Goal: Transaction & Acquisition: Register for event/course

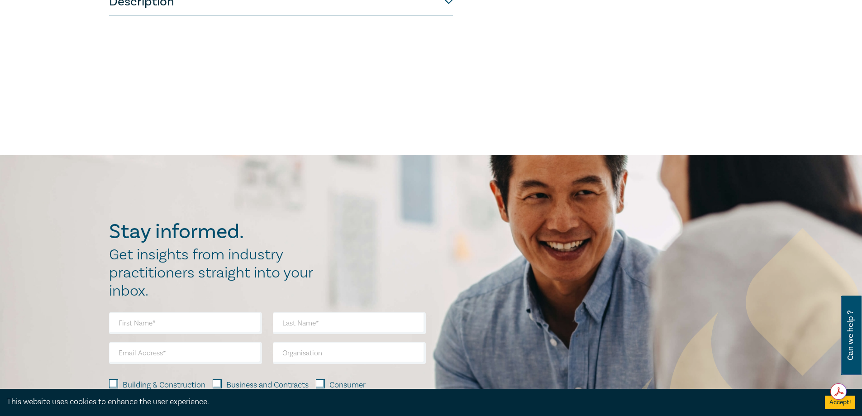
scroll to position [243, 0]
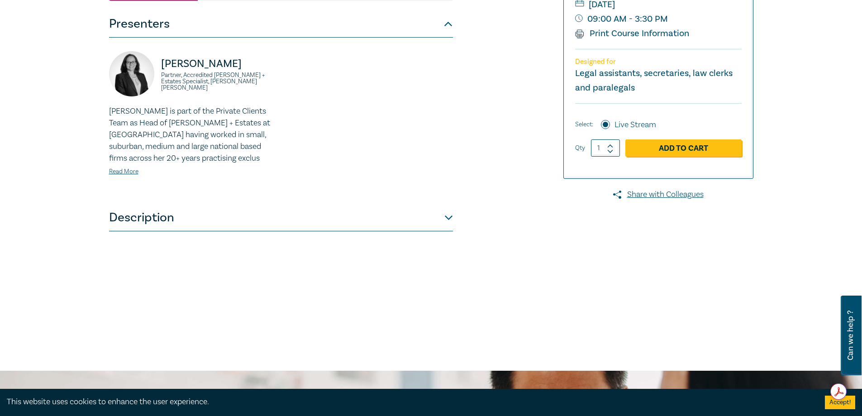
click at [452, 231] on button "Description" at bounding box center [281, 217] width 344 height 27
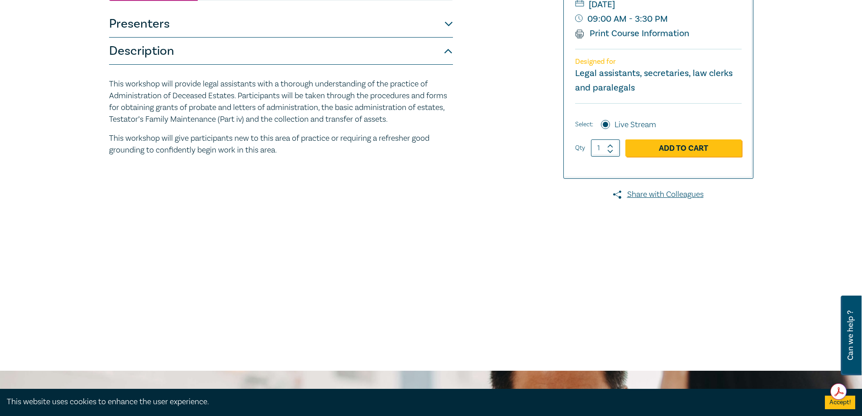
click at [449, 65] on button "Description" at bounding box center [281, 51] width 344 height 27
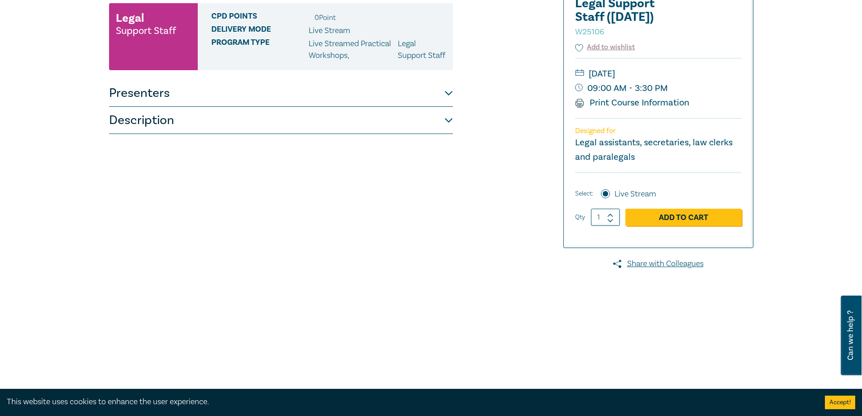
scroll to position [0, 0]
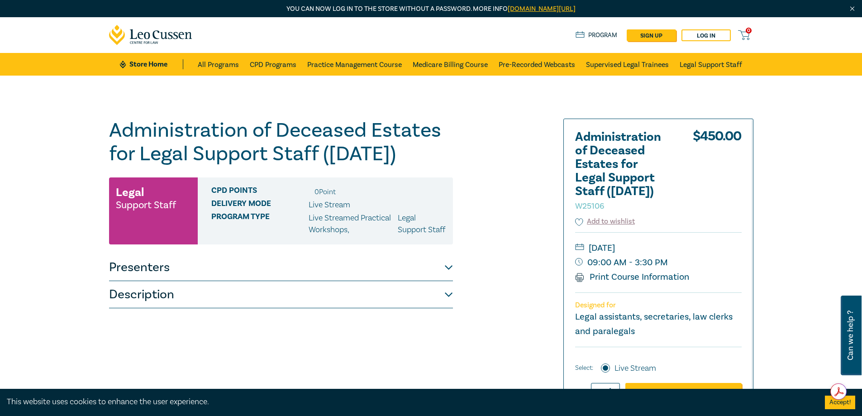
click at [436, 278] on button "Presenters" at bounding box center [281, 267] width 344 height 27
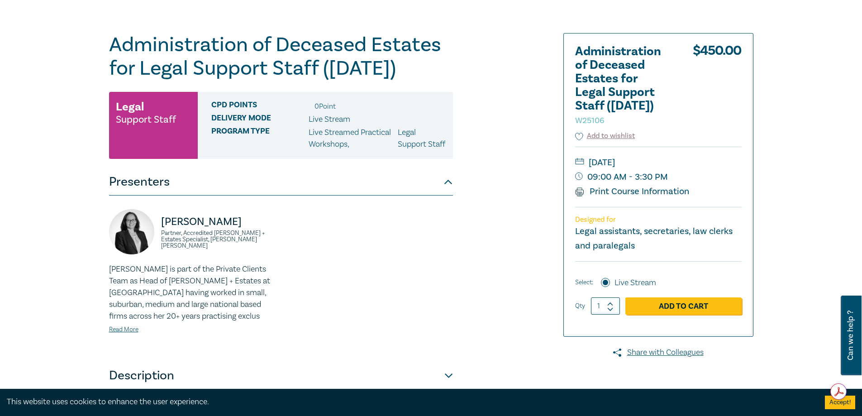
scroll to position [90, 0]
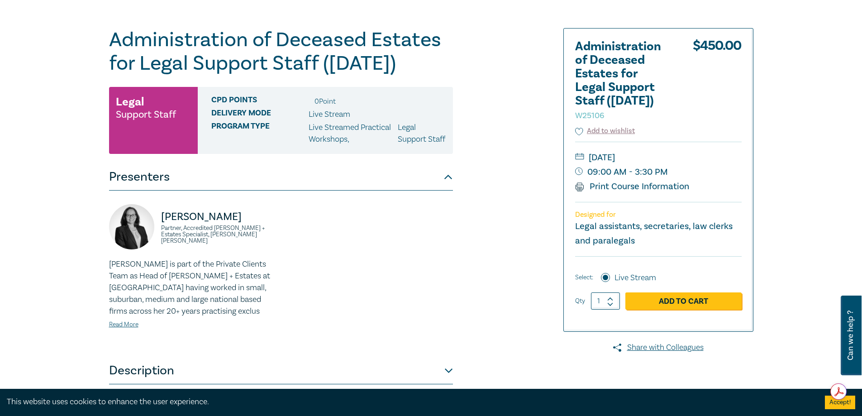
click at [436, 190] on button "Presenters" at bounding box center [281, 176] width 344 height 27
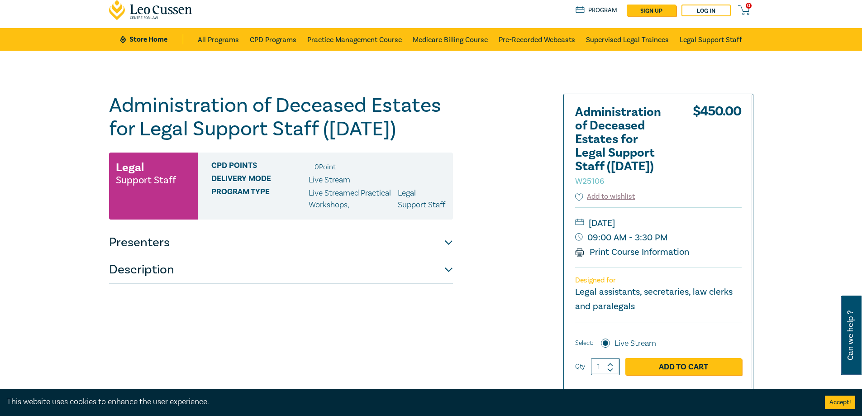
scroll to position [45, 0]
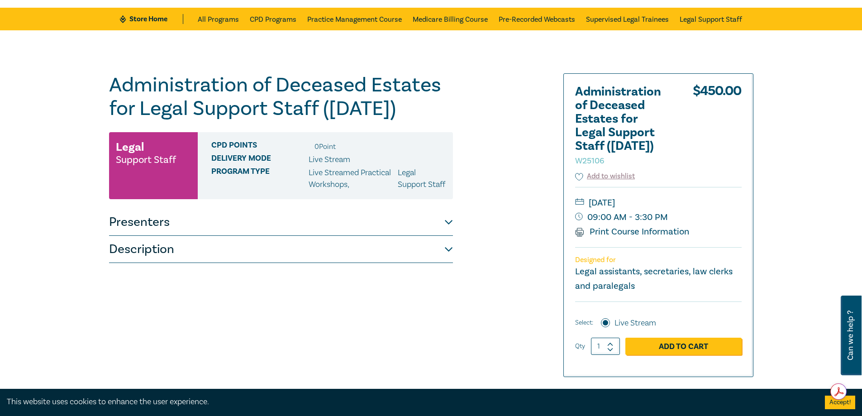
click at [433, 263] on button "Description" at bounding box center [281, 249] width 344 height 27
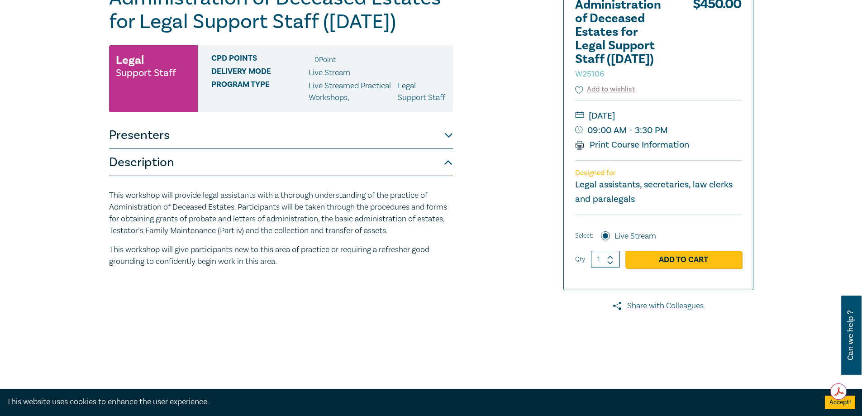
scroll to position [136, 0]
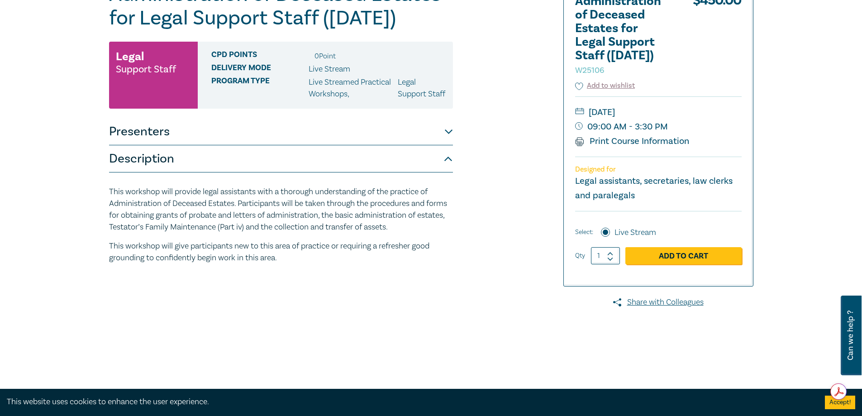
click at [437, 172] on button "Description" at bounding box center [281, 158] width 344 height 27
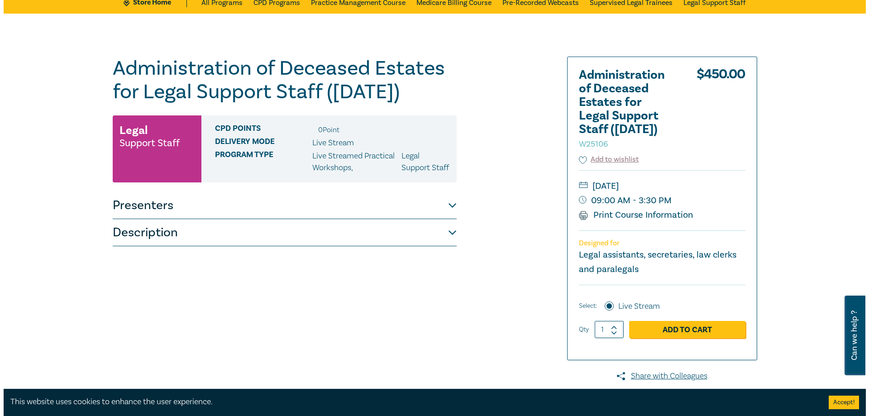
scroll to position [90, 0]
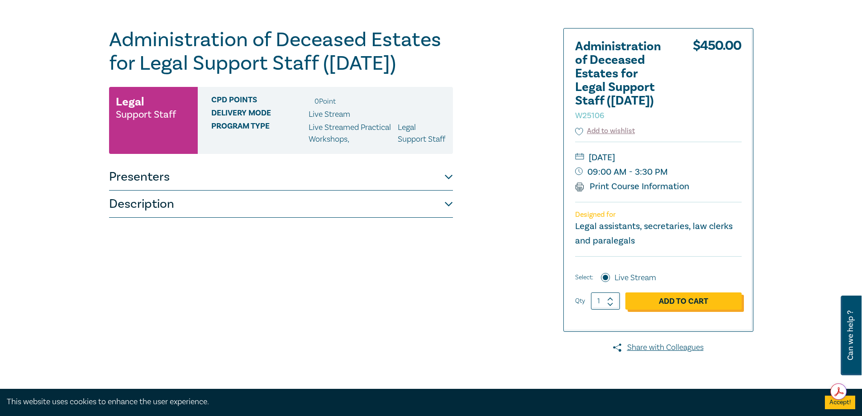
click at [681, 299] on link "Add to Cart" at bounding box center [683, 300] width 116 height 17
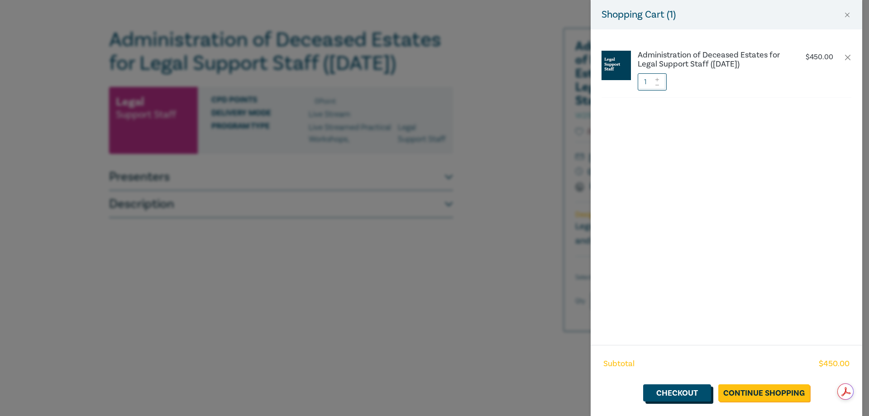
click at [670, 389] on link "Checkout" at bounding box center [677, 392] width 68 height 17
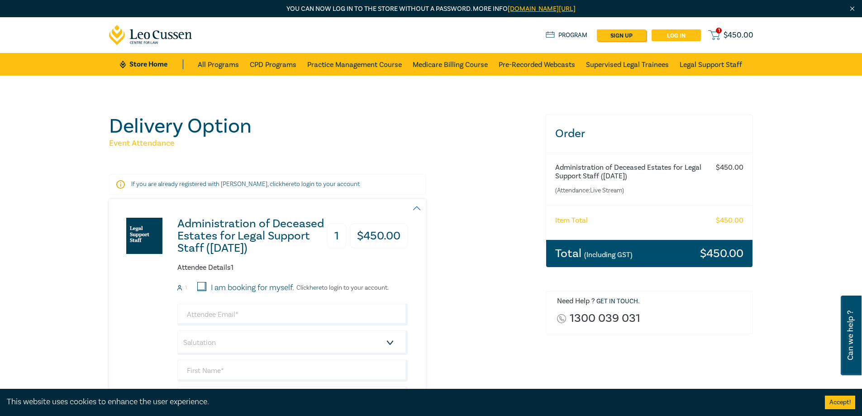
click at [667, 34] on link "Log in" at bounding box center [676, 35] width 49 height 12
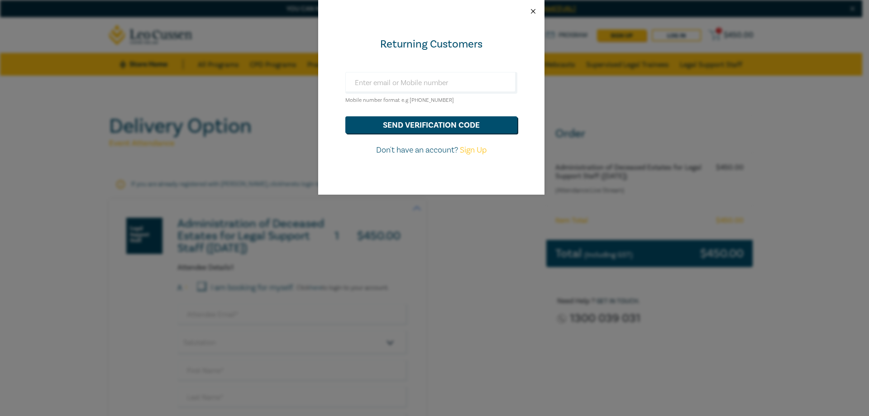
click at [532, 8] on button "Close" at bounding box center [533, 11] width 8 height 8
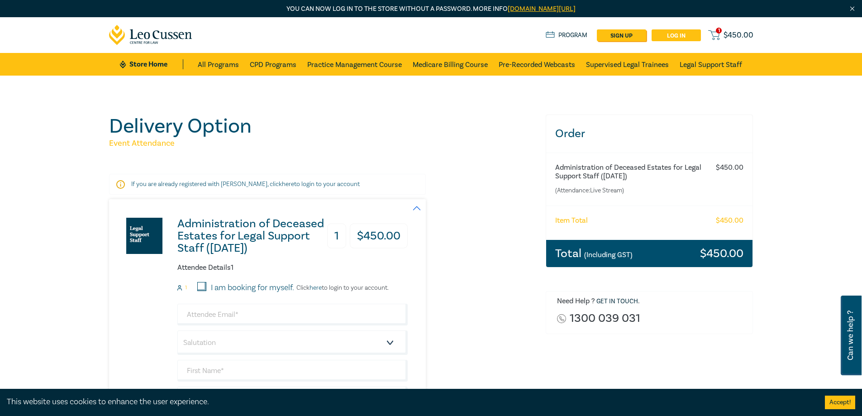
click at [669, 31] on link "Log in" at bounding box center [676, 35] width 49 height 12
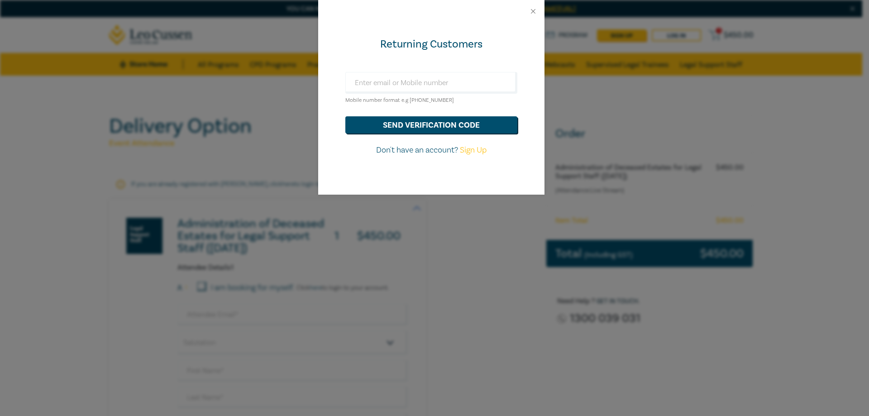
click at [474, 153] on link "Sign Up" at bounding box center [473, 150] width 27 height 10
select select "AU"
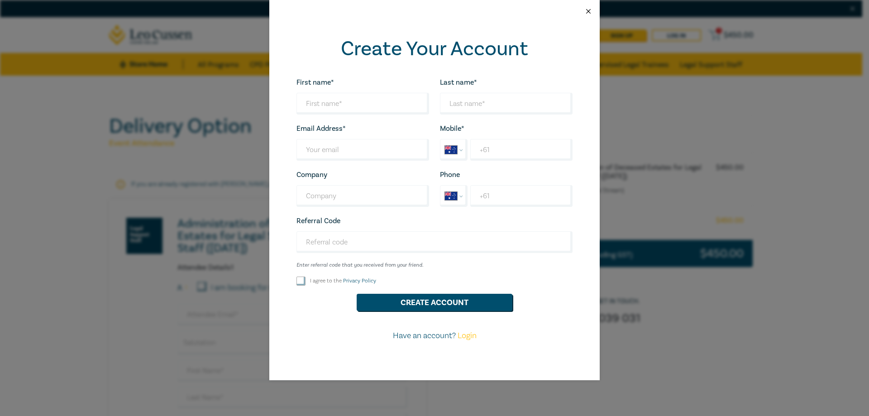
click at [585, 10] on button "Close" at bounding box center [588, 11] width 8 height 8
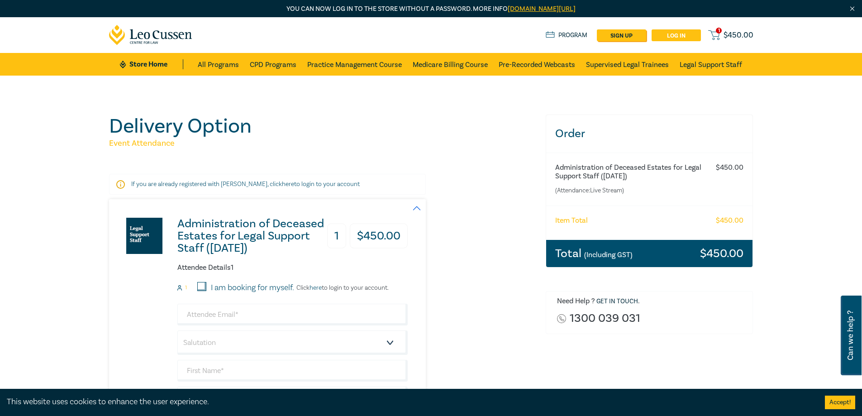
click at [691, 38] on link "Log in" at bounding box center [676, 35] width 49 height 12
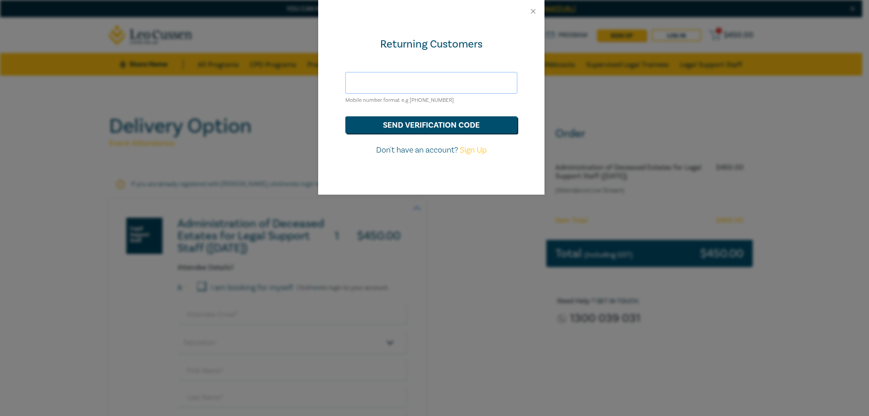
click at [408, 81] on input "text" at bounding box center [431, 83] width 172 height 22
drag, startPoint x: 408, startPoint y: 80, endPoint x: 404, endPoint y: 81, distance: 4.6
click at [408, 80] on input "[EMAIL_ADDRESS][DOMAIN_NAME]" at bounding box center [431, 83] width 172 height 22
click at [386, 82] on input "[EMAIL_ADDRESS][DOMAIN_NAME]" at bounding box center [431, 83] width 172 height 22
click at [358, 122] on button "send verification code" at bounding box center [431, 124] width 172 height 17
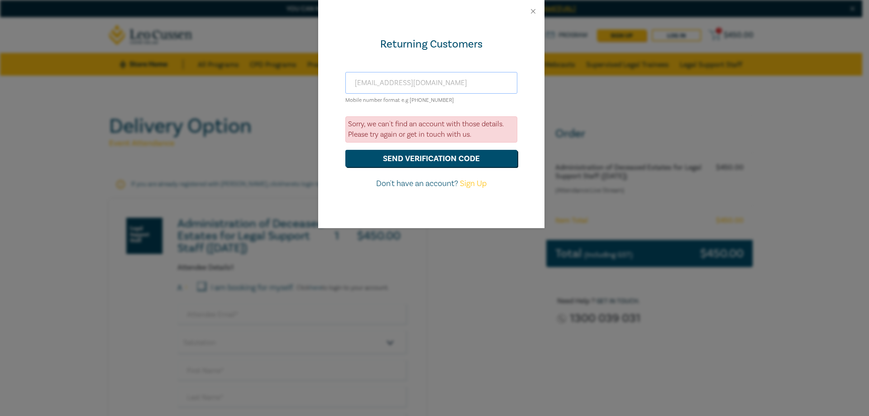
click at [470, 87] on input "[EMAIL_ADDRESS][DOMAIN_NAME]" at bounding box center [431, 83] width 172 height 22
drag, startPoint x: 477, startPoint y: 85, endPoint x: 333, endPoint y: 108, distance: 145.7
click at [366, 86] on input "[EMAIL_ADDRESS][DOMAIN_NAME]" at bounding box center [431, 83] width 172 height 22
click at [327, 113] on div "Returning Customers [EMAIL_ADDRESS][DOMAIN_NAME] Mobile number format e.g [PHON…" at bounding box center [431, 125] width 226 height 205
click at [352, 85] on input "[EMAIL_ADDRESS][DOMAIN_NAME]" at bounding box center [431, 83] width 172 height 22
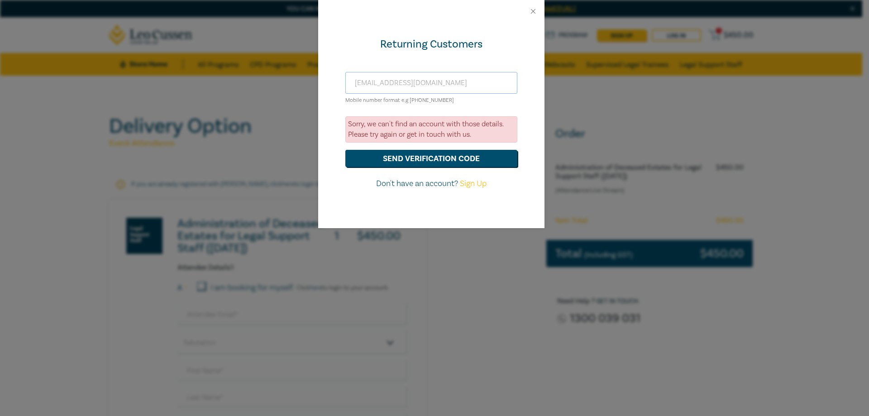
click at [457, 86] on input "[EMAIL_ADDRESS][DOMAIN_NAME]" at bounding box center [431, 83] width 172 height 22
drag, startPoint x: 451, startPoint y: 77, endPoint x: 309, endPoint y: 74, distance: 141.7
click at [309, 74] on div "Returning Customers [EMAIL_ADDRESS][DOMAIN_NAME] Mobile number format e.g [PHON…" at bounding box center [434, 208] width 869 height 416
type input "[EMAIL_ADDRESS][DOMAIN_NAME]"
click at [496, 81] on input "[EMAIL_ADDRESS][DOMAIN_NAME]" at bounding box center [431, 83] width 172 height 22
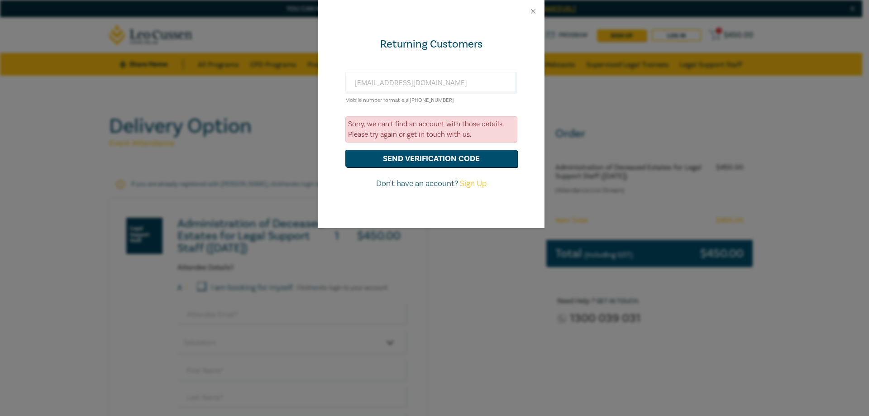
click at [529, 101] on div "Returning Customers [EMAIL_ADDRESS][DOMAIN_NAME] Mobile number format e.g [PHON…" at bounding box center [431, 125] width 226 height 205
click at [449, 84] on input "[EMAIL_ADDRESS][DOMAIN_NAME]" at bounding box center [431, 83] width 172 height 22
click at [490, 66] on div "Returning Customers [EMAIL_ADDRESS][DOMAIN_NAME] Mobile number format e.g [PHON…" at bounding box center [431, 125] width 226 height 205
click at [482, 76] on input "[EMAIL_ADDRESS][DOMAIN_NAME]" at bounding box center [431, 83] width 172 height 22
drag, startPoint x: 482, startPoint y: 76, endPoint x: 322, endPoint y: 75, distance: 159.7
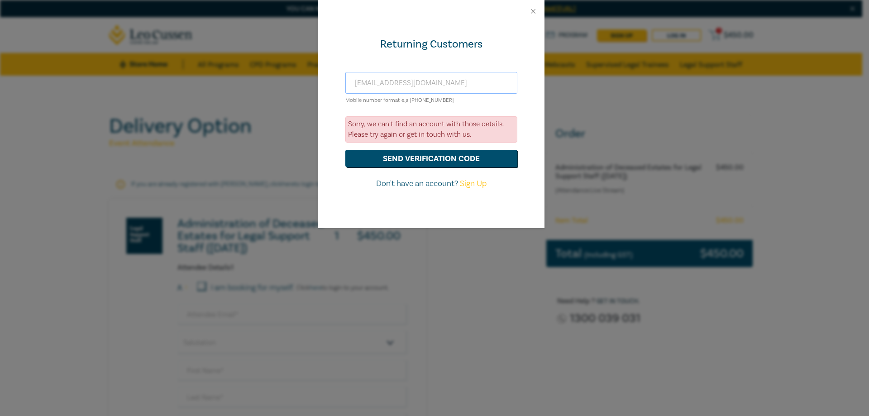
click at [322, 75] on div "Returning Customers [EMAIL_ADDRESS][DOMAIN_NAME] Mobile number format e.g [PHON…" at bounding box center [431, 125] width 226 height 205
click at [532, 9] on button "Close" at bounding box center [533, 11] width 8 height 8
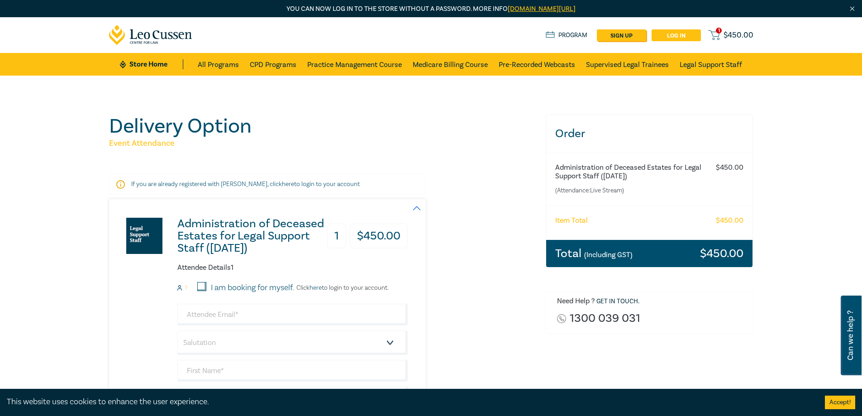
click at [675, 35] on link "Log in" at bounding box center [676, 35] width 49 height 12
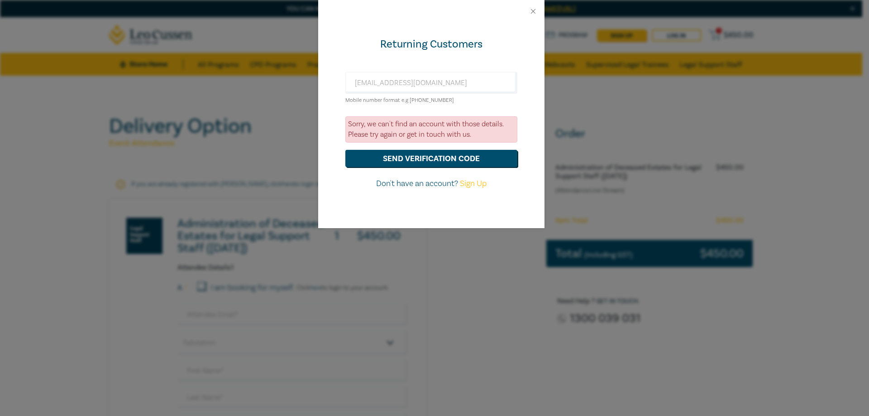
click at [463, 181] on link "Sign Up" at bounding box center [473, 183] width 27 height 10
select select "AU"
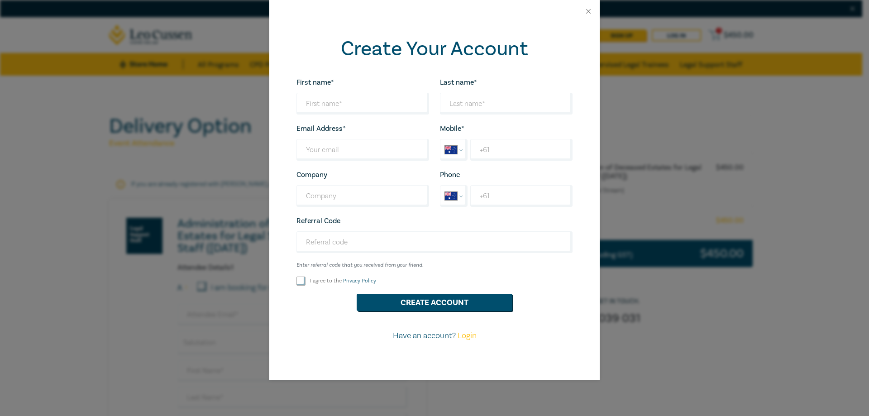
click at [587, 7] on div at bounding box center [434, 11] width 330 height 23
click at [589, 10] on button "Close" at bounding box center [588, 11] width 8 height 8
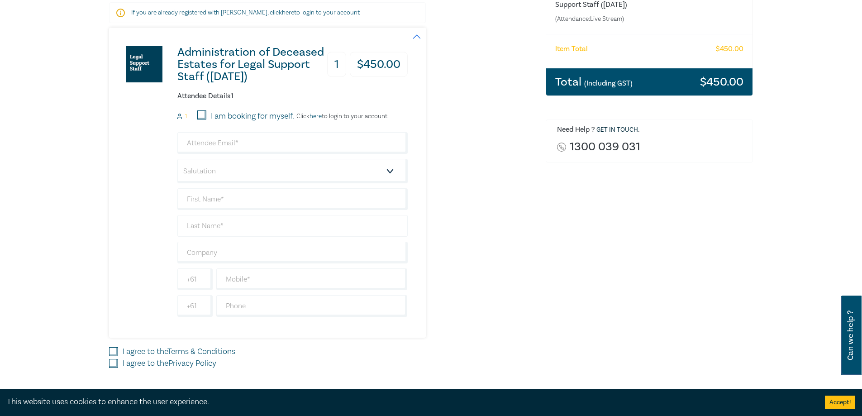
scroll to position [181, 0]
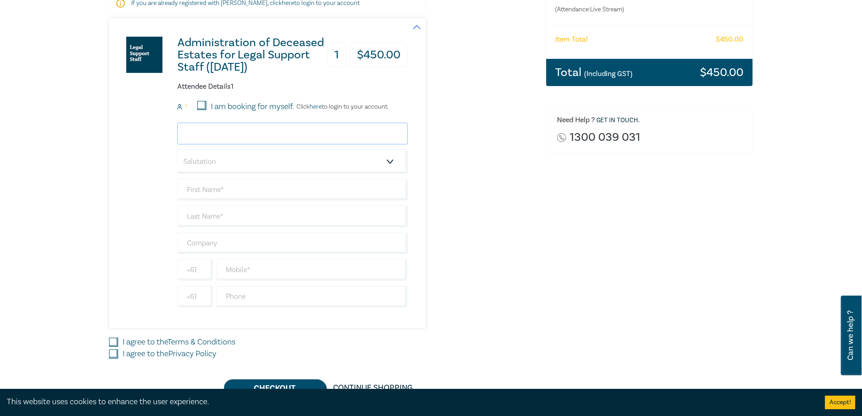
click at [217, 138] on input "email" at bounding box center [292, 134] width 230 height 22
type input "[EMAIL_ADDRESS][DOMAIN_NAME]"
type input "[PERSON_NAME]"
type input "Brown & Proudfoot Lawyers"
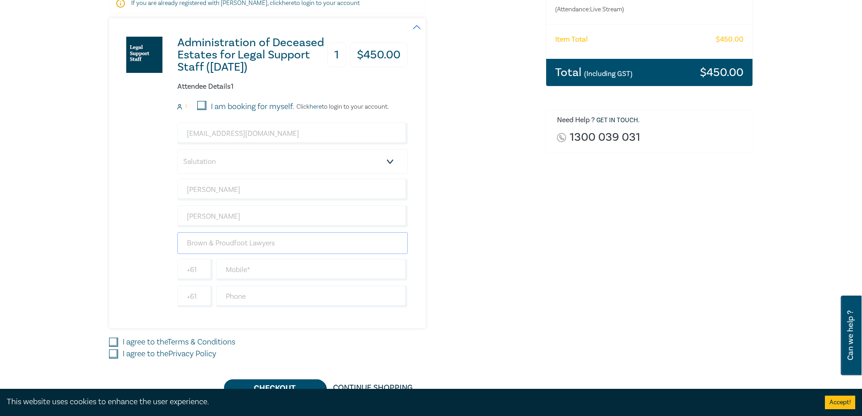
type input "0353824455"
type input "[GEOGRAPHIC_DATA]"
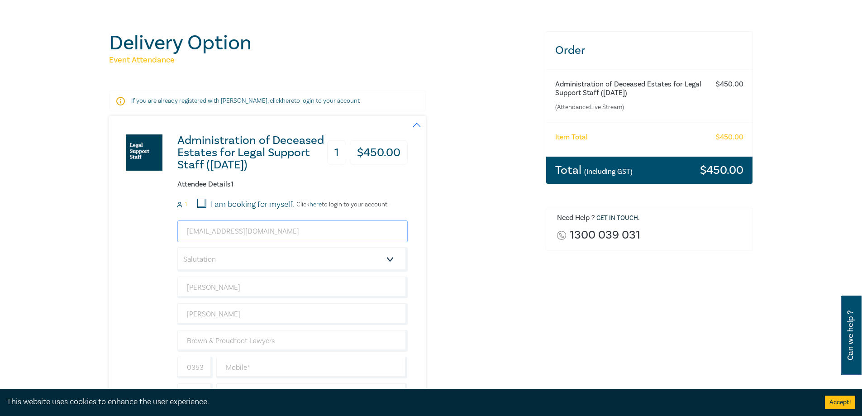
scroll to position [136, 0]
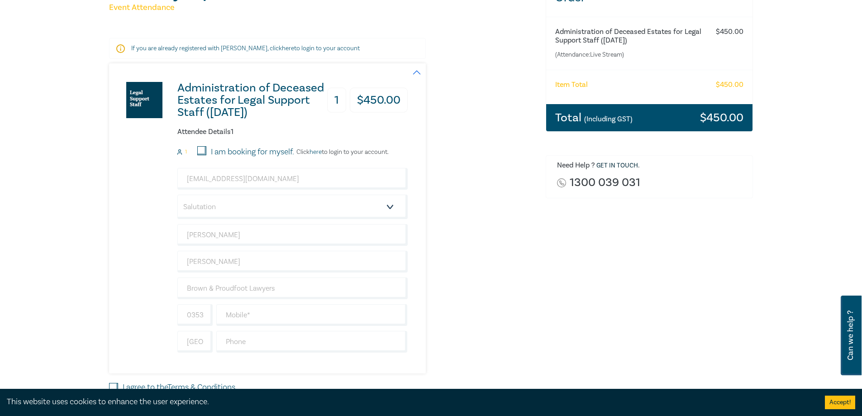
click at [316, 149] on link "here" at bounding box center [316, 152] width 12 height 8
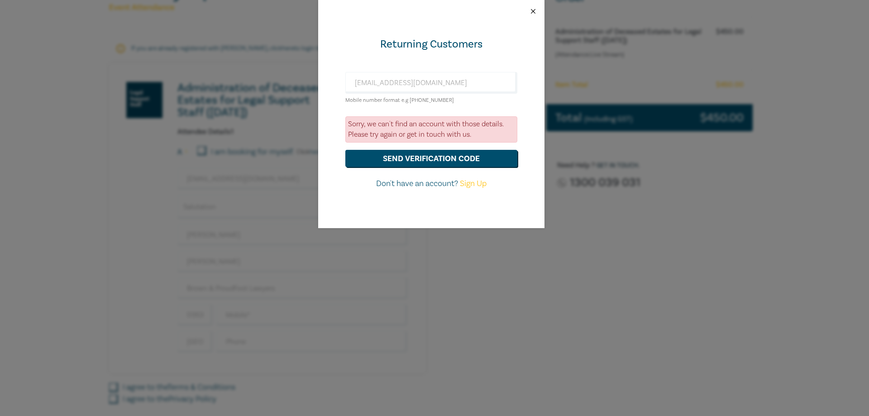
click at [536, 9] on button "Close" at bounding box center [533, 11] width 8 height 8
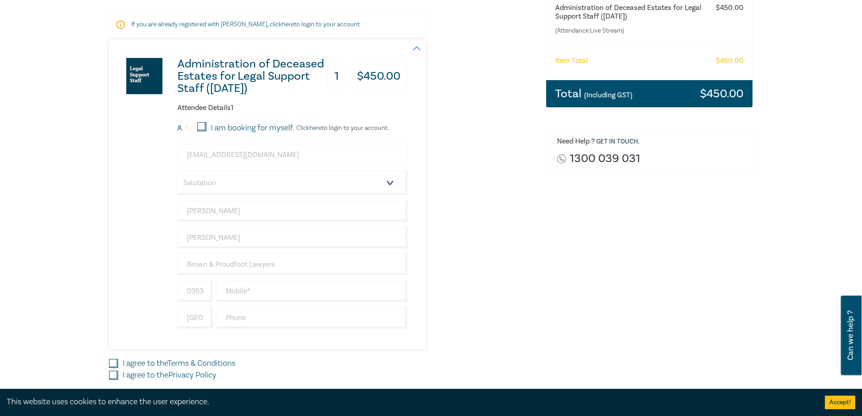
scroll to position [181, 0]
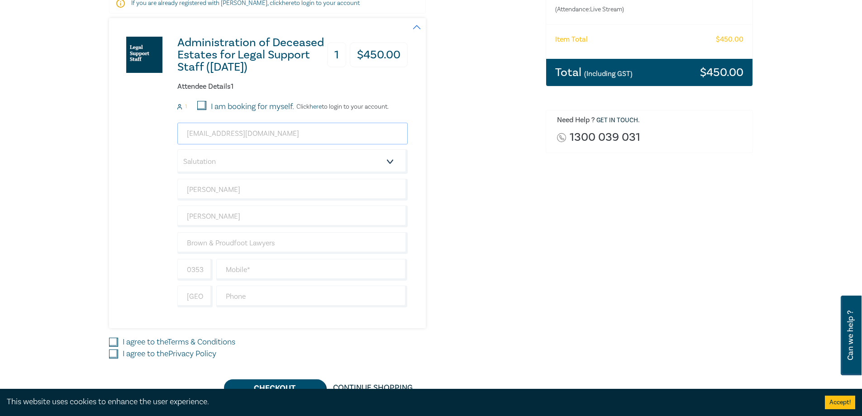
click at [253, 130] on input "[EMAIL_ADDRESS][DOMAIN_NAME]" at bounding box center [292, 134] width 230 height 22
click at [155, 176] on div "Administration of Deceased Estates for Legal Support Staff ([DATE]) 1 $ 450.00 …" at bounding box center [258, 173] width 299 height 310
click at [203, 108] on input "I am booking for myself." at bounding box center [201, 105] width 9 height 9
click at [205, 105] on input "I am booking for myself." at bounding box center [201, 105] width 9 height 9
checkbox input "false"
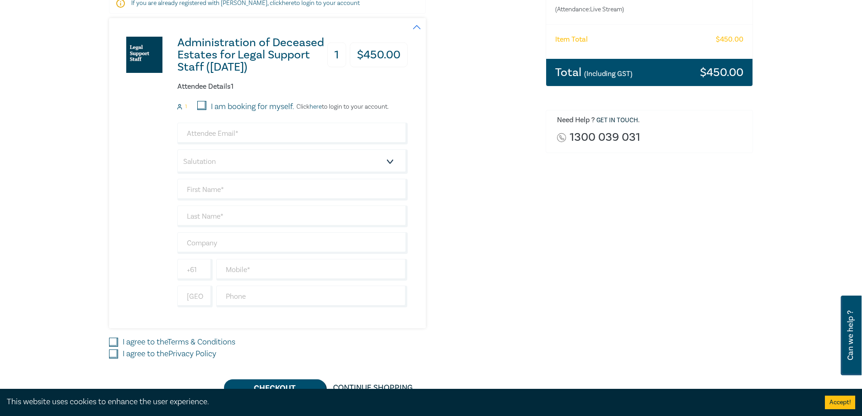
click at [204, 146] on div "Salutation Mr. Mrs. Ms. Miss Dr. Prof. Other [GEOGRAPHIC_DATA] Dietary requirem…" at bounding box center [292, 215] width 230 height 185
click at [210, 131] on input "email" at bounding box center [292, 134] width 230 height 22
type input "[EMAIL_ADDRESS][DOMAIN_NAME]"
type input "[PERSON_NAME]"
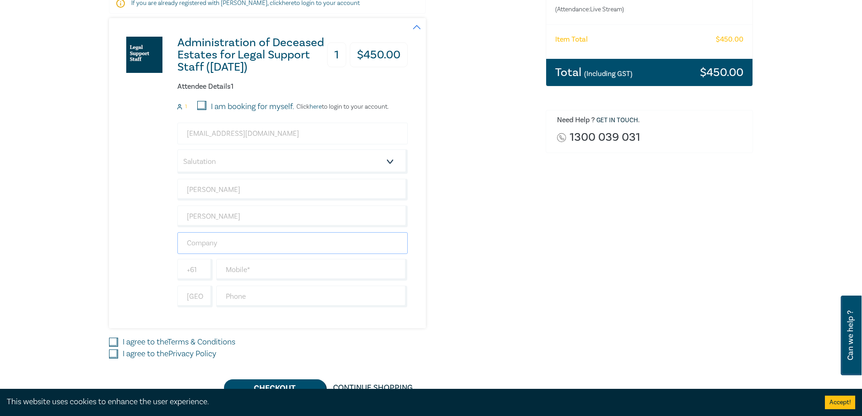
type input "Brown & Proudfoot Lawyers"
type input "0353824455"
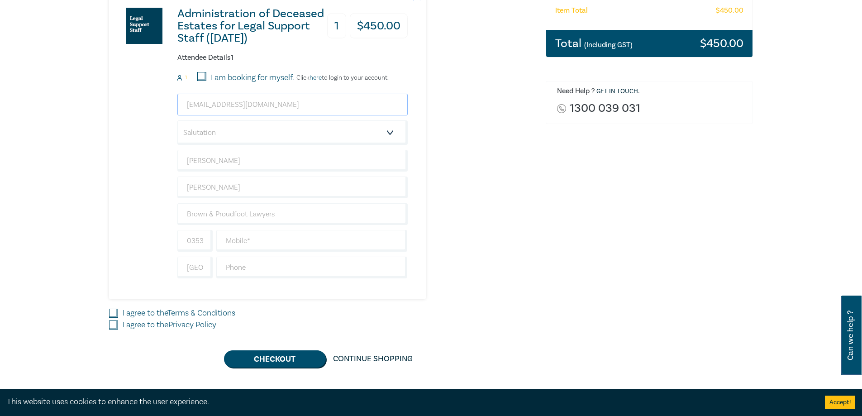
scroll to position [226, 0]
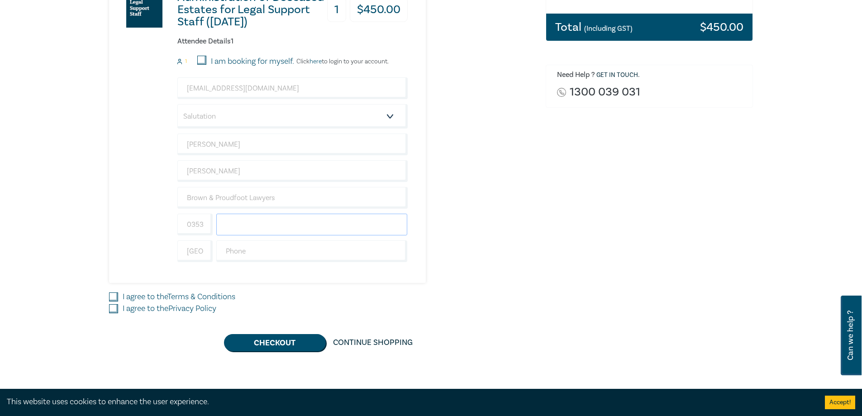
click at [241, 222] on input "text" at bounding box center [311, 225] width 191 height 22
click at [202, 226] on input "0353824455" at bounding box center [194, 225] width 35 height 22
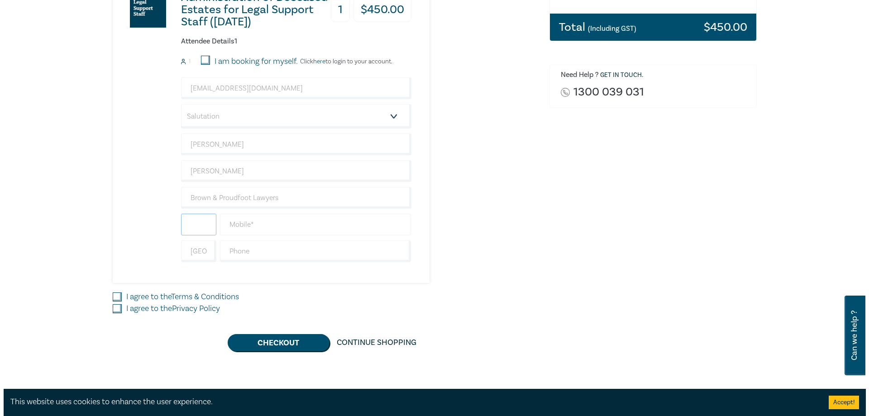
scroll to position [0, 0]
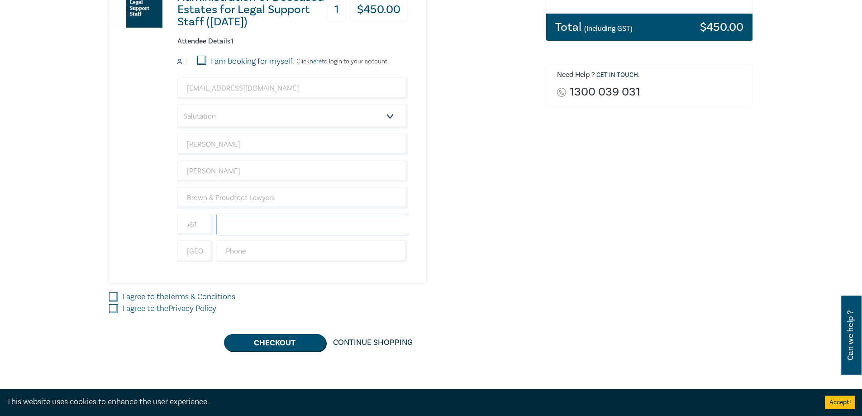
click at [240, 223] on input "text" at bounding box center [311, 225] width 191 height 22
paste input "0353824455"
type input "0353824455"
click at [199, 220] on input "text" at bounding box center [194, 225] width 35 height 22
drag, startPoint x: 235, startPoint y: 222, endPoint x: 235, endPoint y: 230, distance: 8.6
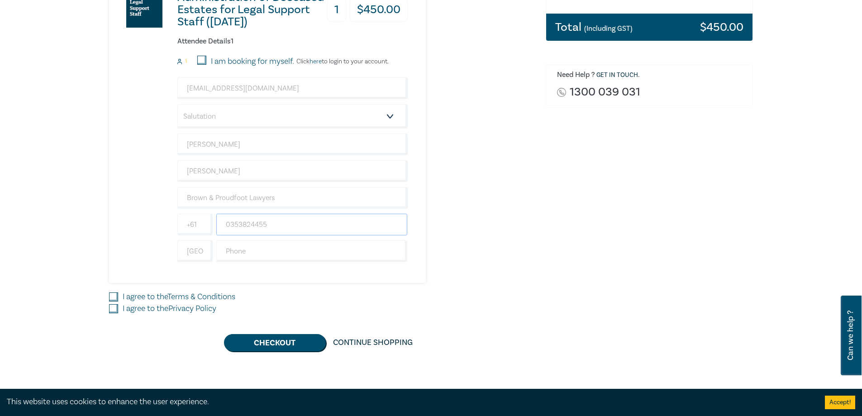
click at [235, 222] on input "0353824455" at bounding box center [311, 225] width 191 height 22
click at [229, 251] on input "text" at bounding box center [311, 251] width 191 height 22
click at [233, 224] on input "0353824455" at bounding box center [311, 225] width 191 height 22
click at [249, 224] on input "0353824455" at bounding box center [311, 225] width 191 height 22
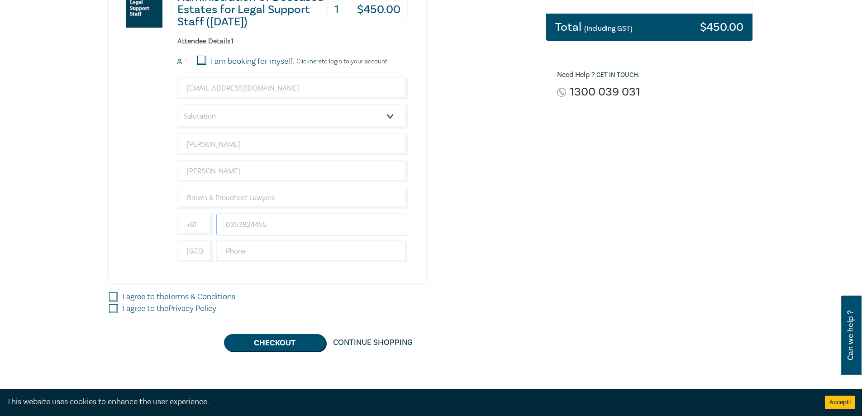
click at [249, 224] on input "0353824455" at bounding box center [311, 225] width 191 height 22
click at [255, 254] on input "text" at bounding box center [311, 251] width 191 height 22
paste input "0353824455"
type input "0353824455"
click at [235, 233] on input "text" at bounding box center [311, 225] width 191 height 22
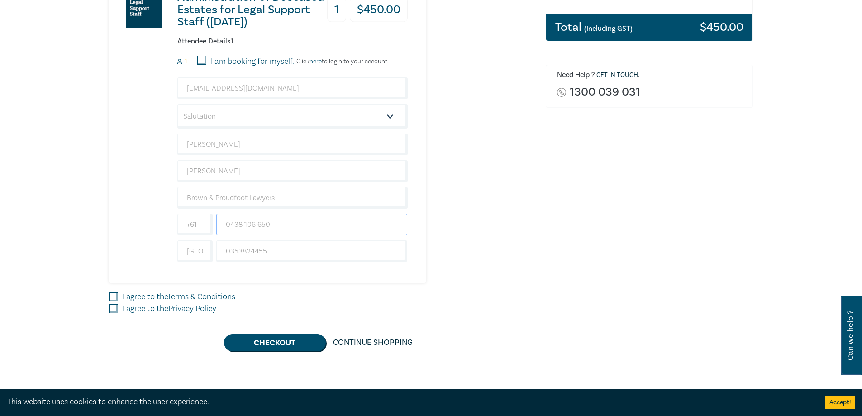
type input "0438 106 650"
click at [430, 262] on div "Administration of Deceased Estates for Legal Support Staff ([DATE]) 1 $ 450.00 …" at bounding box center [322, 128] width 426 height 310
click at [177, 295] on link "Terms & Conditions" at bounding box center [201, 296] width 68 height 10
click at [118, 295] on input "I agree to the Terms & Conditions" at bounding box center [113, 296] width 9 height 9
checkbox input "true"
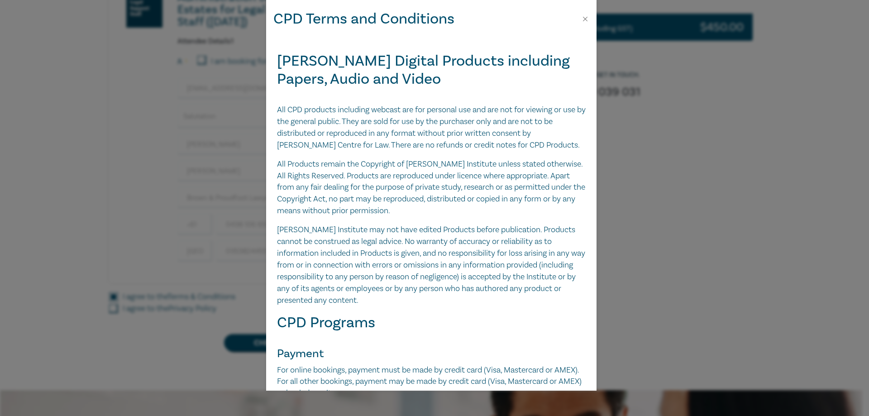
click at [177, 306] on div "CPD Terms and Conditions [PERSON_NAME] Digital Products including Papers, Audio…" at bounding box center [434, 208] width 869 height 416
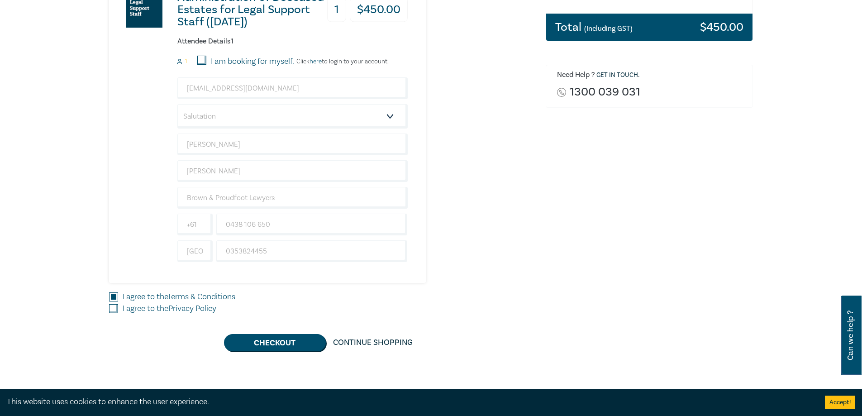
click at [173, 304] on link "Privacy Policy" at bounding box center [192, 308] width 48 height 10
click at [118, 304] on input "I agree to the Privacy Policy" at bounding box center [113, 308] width 9 height 9
checkbox input "true"
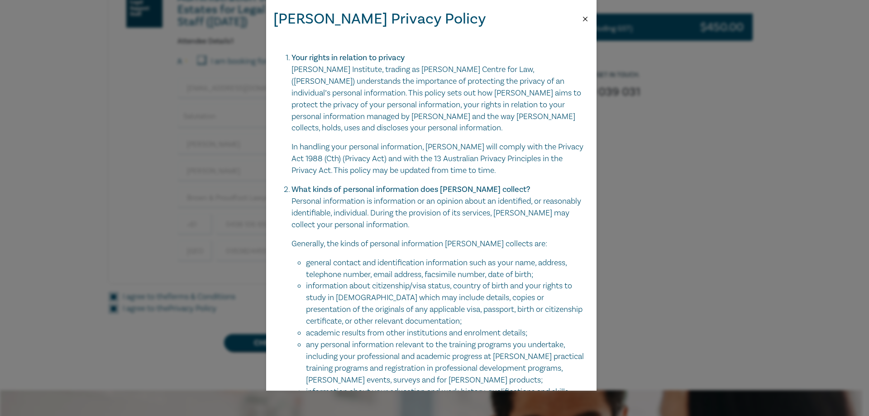
click at [583, 21] on button "Close" at bounding box center [585, 19] width 8 height 8
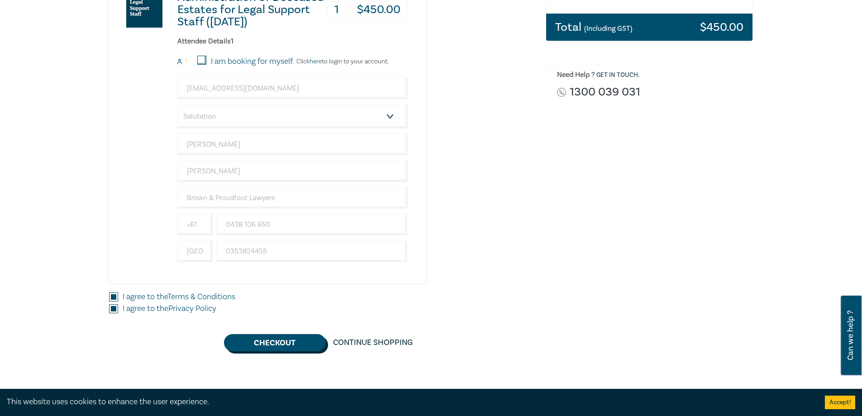
click at [286, 345] on button "Checkout" at bounding box center [275, 342] width 102 height 17
